Goal: Task Accomplishment & Management: Manage account settings

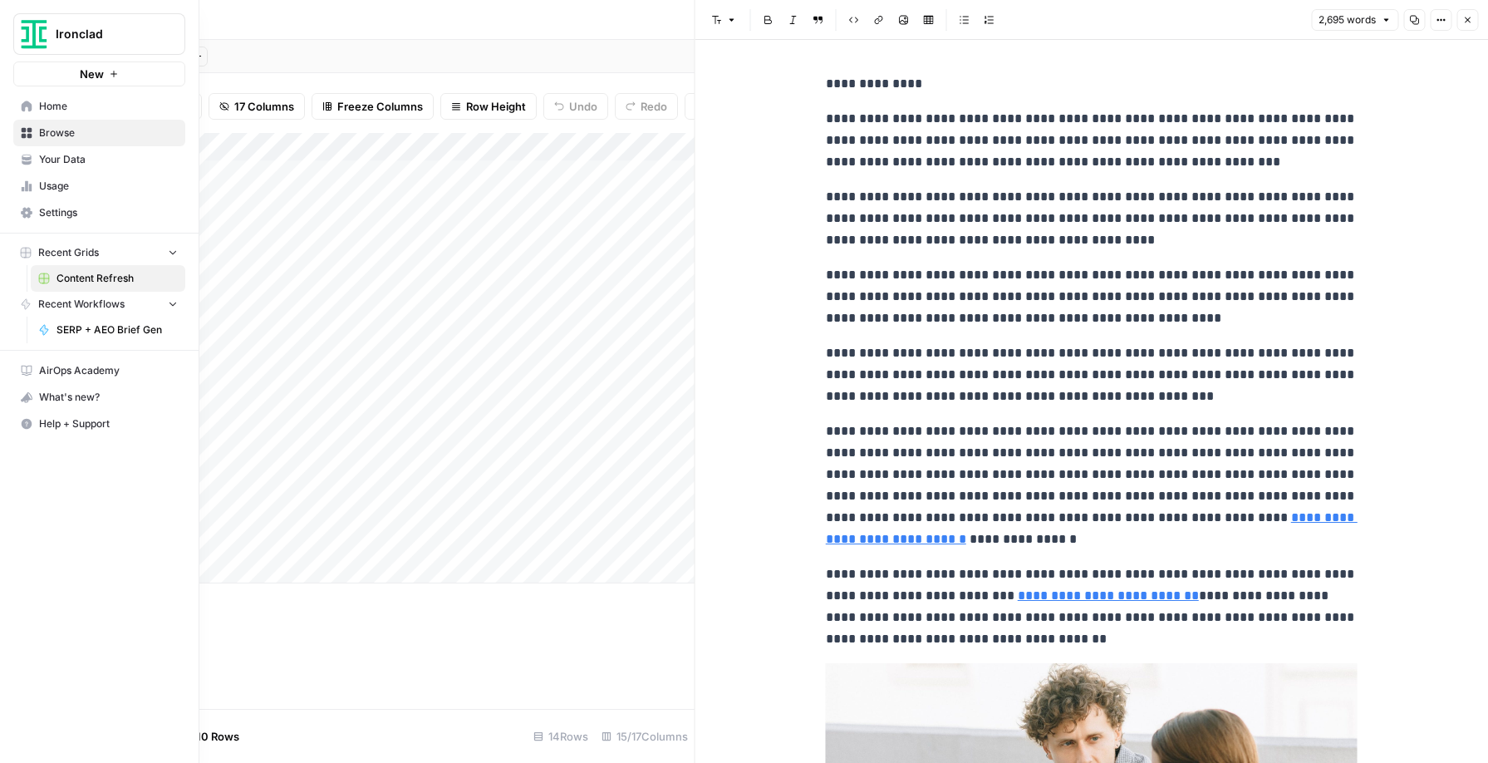
click at [56, 213] on span "Settings" at bounding box center [108, 212] width 139 height 15
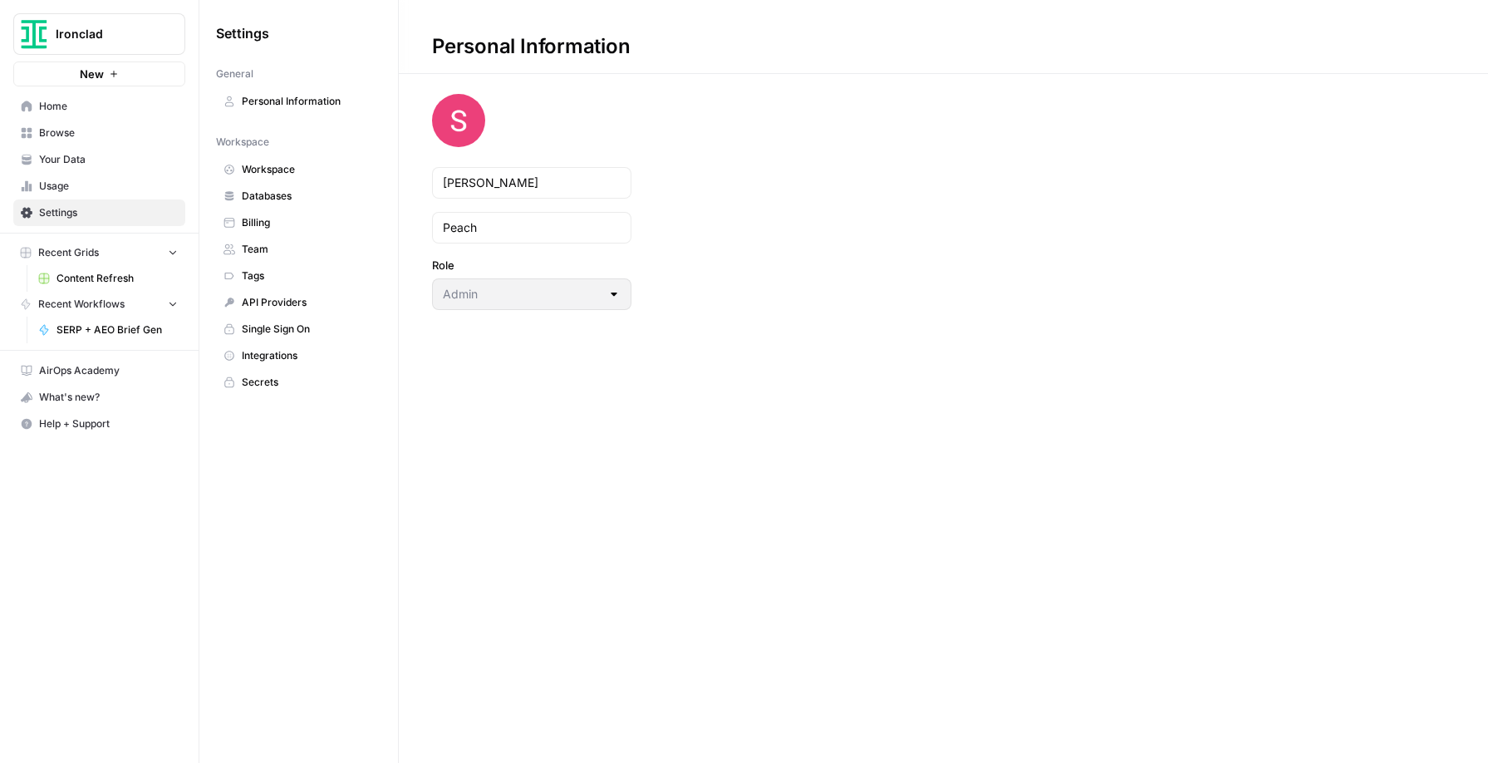
click at [262, 354] on span "Integrations" at bounding box center [308, 355] width 132 height 15
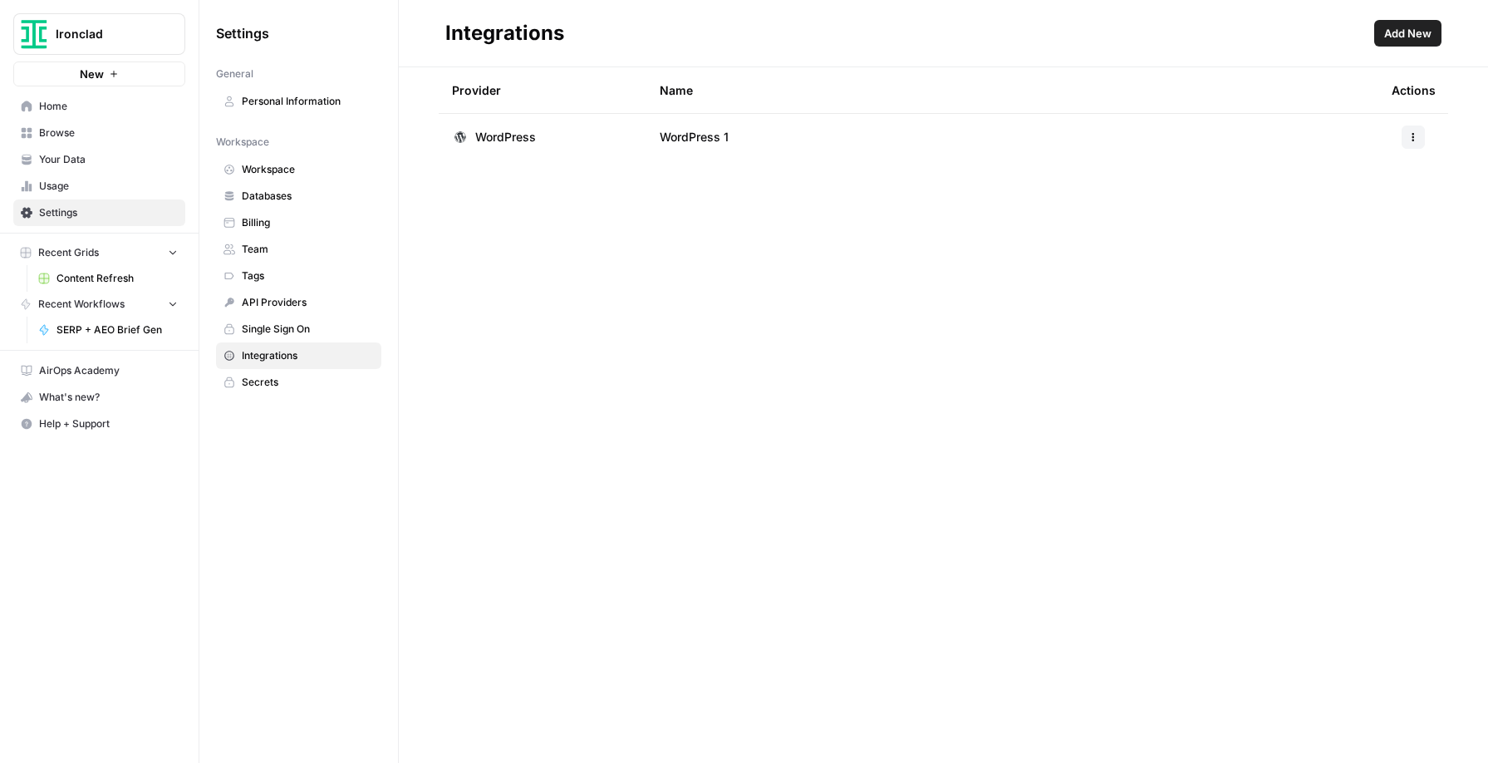
click at [1413, 33] on span "Add New" at bounding box center [1407, 33] width 47 height 17
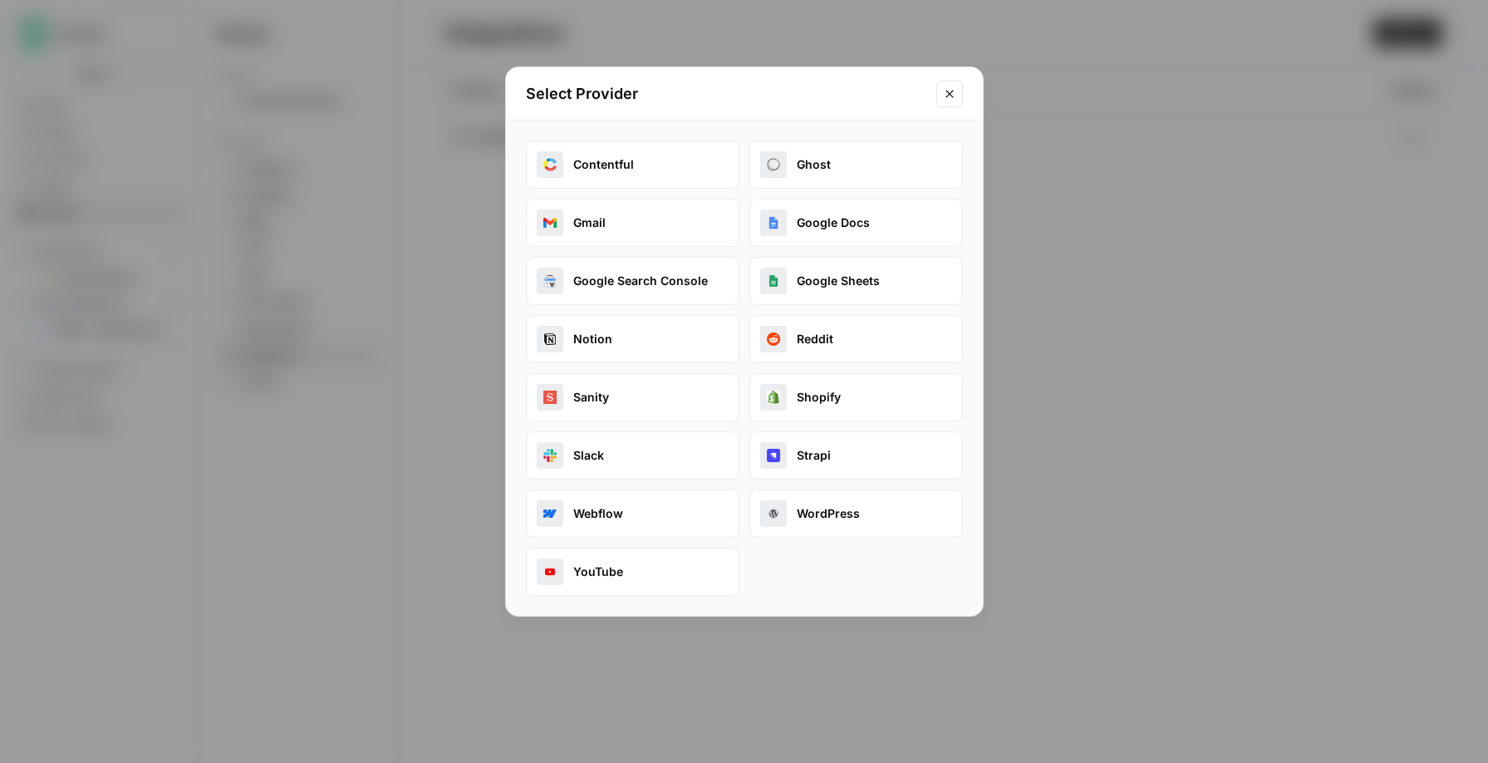
click at [639, 579] on button "YouTube" at bounding box center [632, 571] width 213 height 48
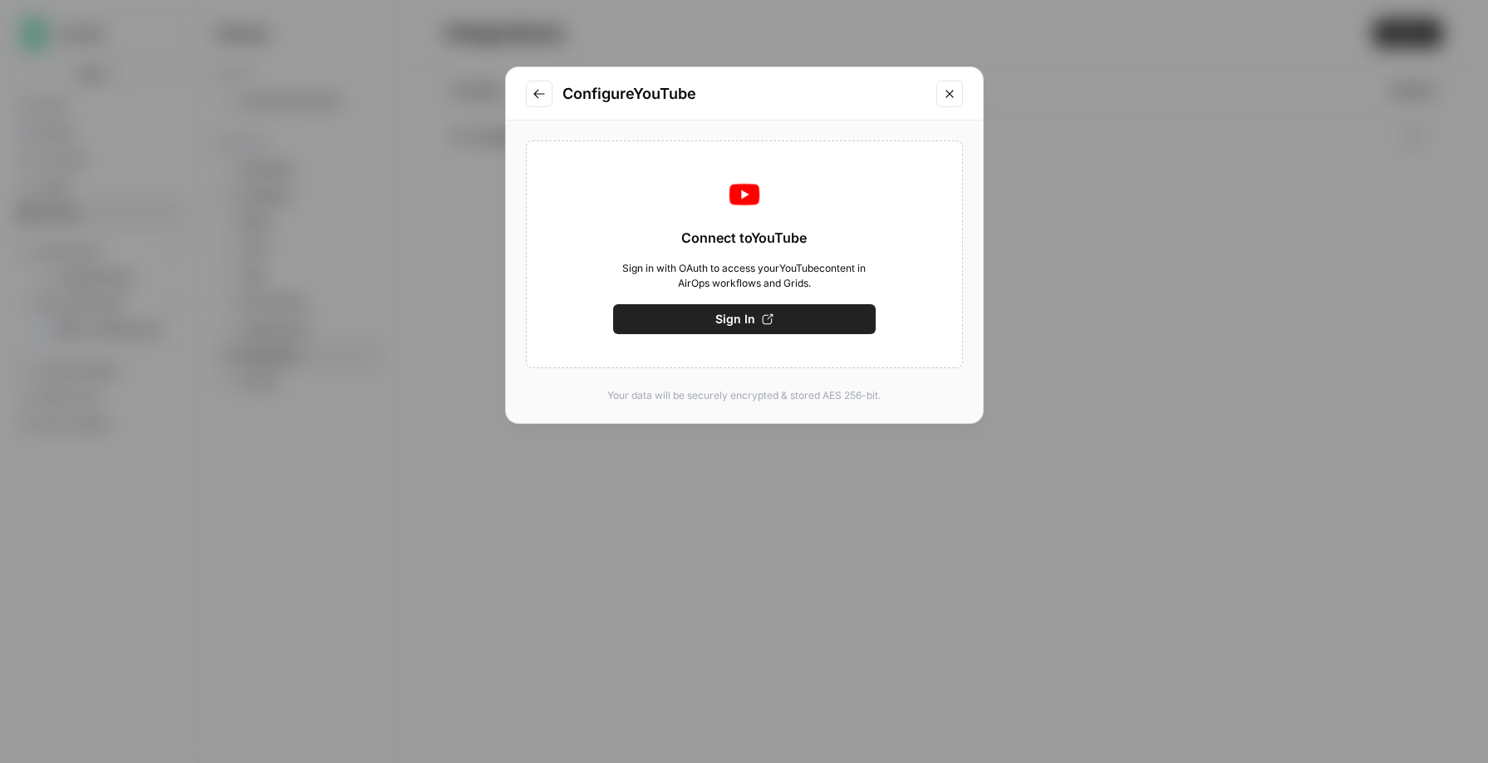
click at [736, 319] on span "Sign In" at bounding box center [735, 319] width 40 height 17
